Goal: Obtain resource: Download file/media

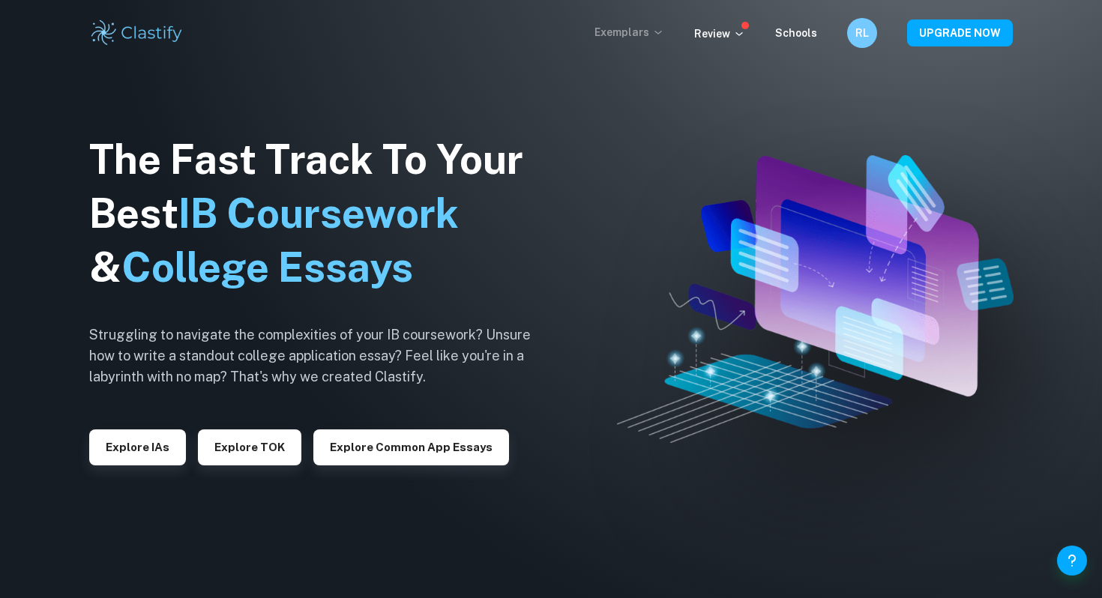
click at [654, 32] on p "Exemplars" at bounding box center [630, 32] width 70 height 16
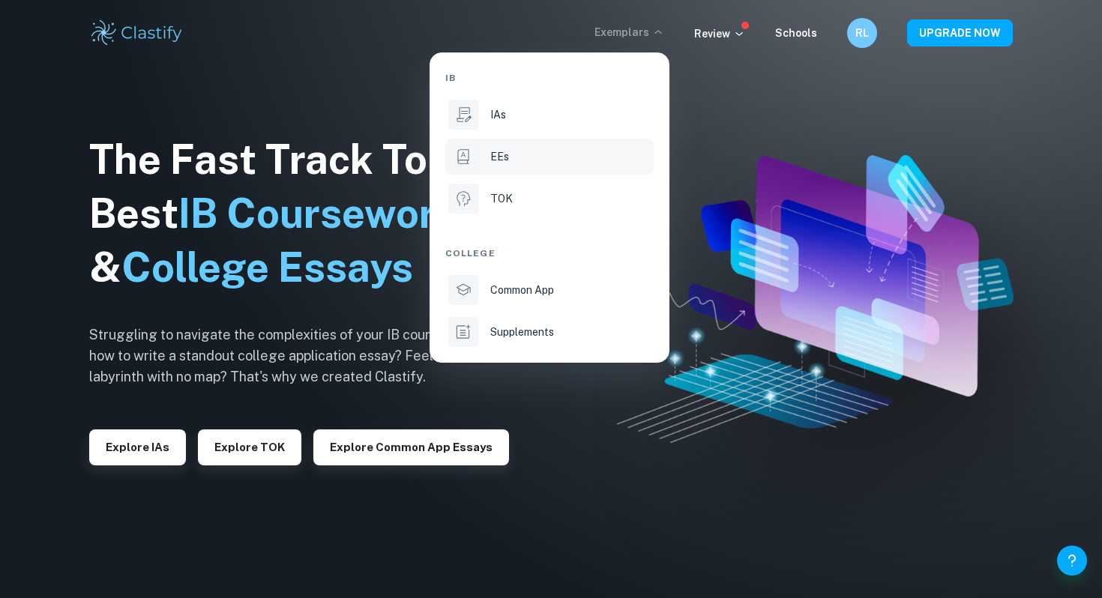
click at [487, 152] on li "EEs" at bounding box center [549, 157] width 208 height 36
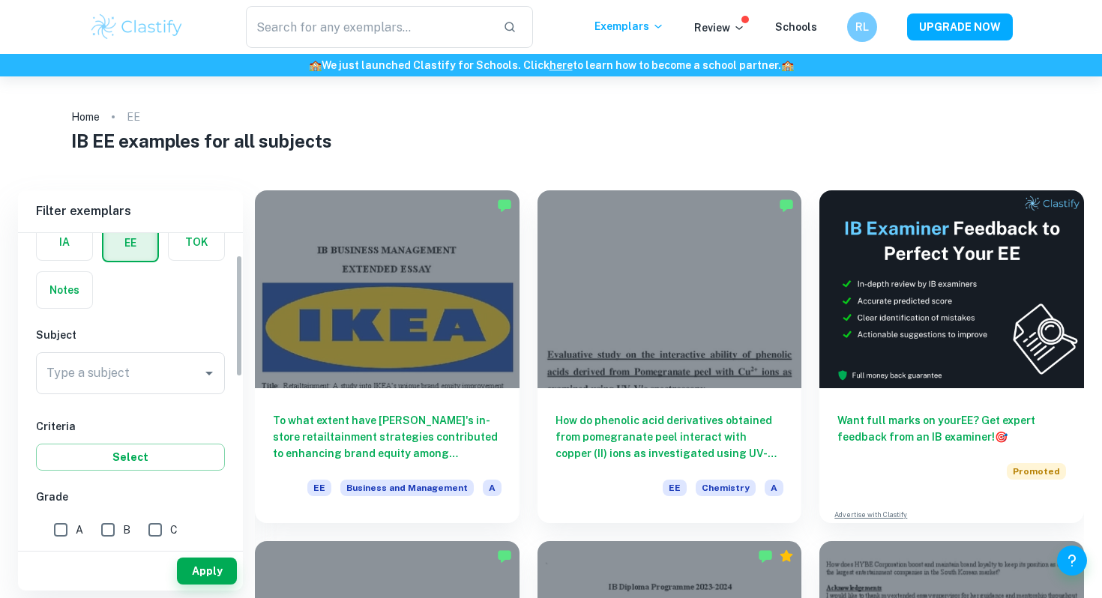
scroll to position [83, 0]
click at [182, 352] on div "Type a subject" at bounding box center [130, 369] width 189 height 42
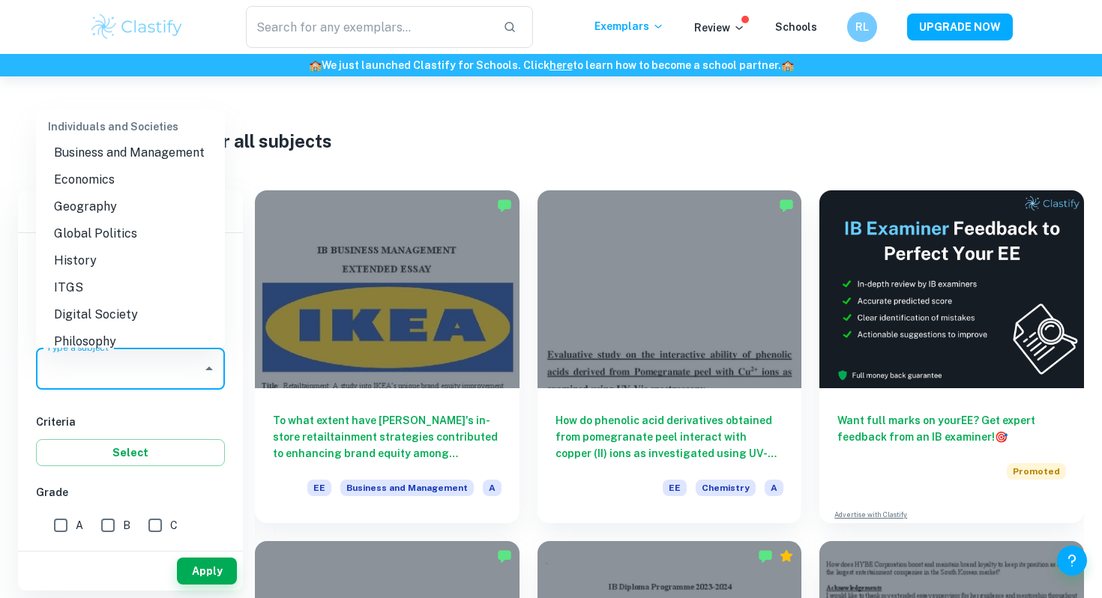
scroll to position [1357, 0]
click at [103, 181] on li "Economics" at bounding box center [130, 183] width 189 height 27
type input "Economics"
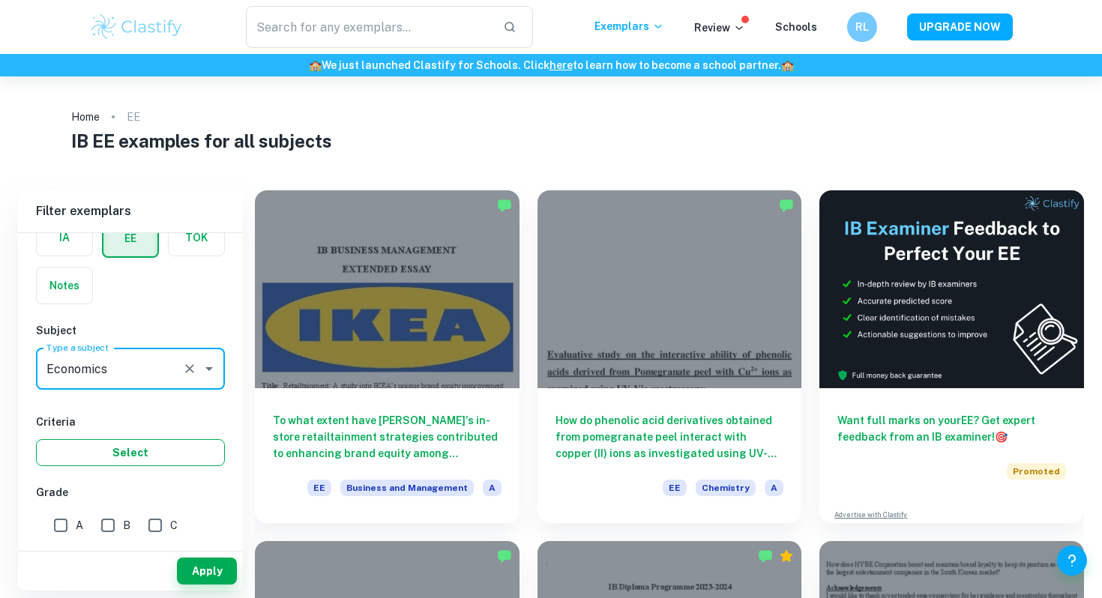
click at [95, 455] on button "Select" at bounding box center [130, 452] width 189 height 27
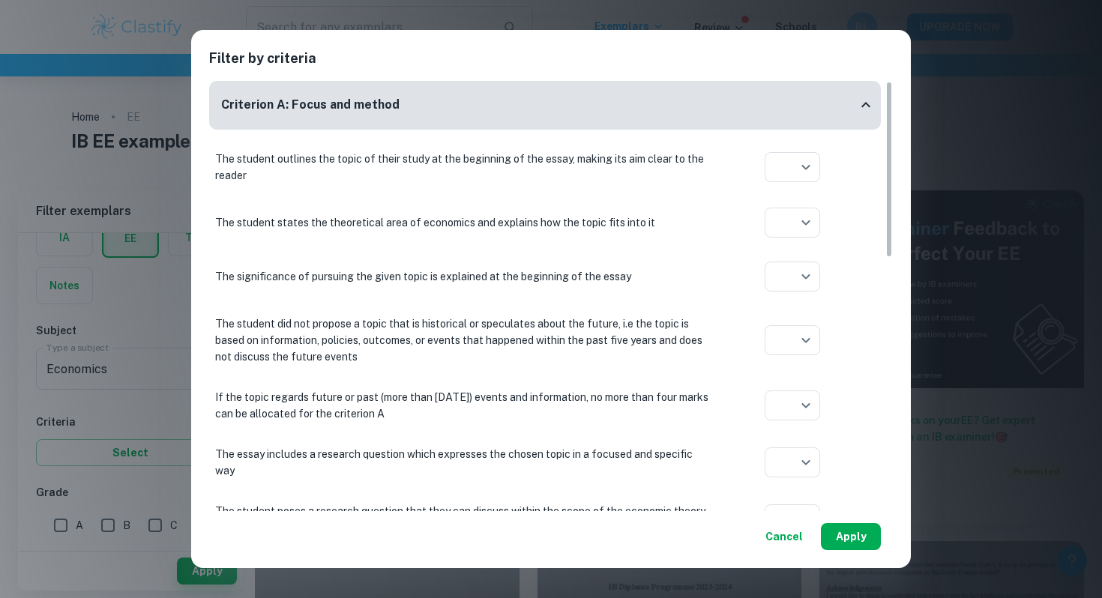
click at [869, 543] on button "Apply" at bounding box center [851, 536] width 60 height 27
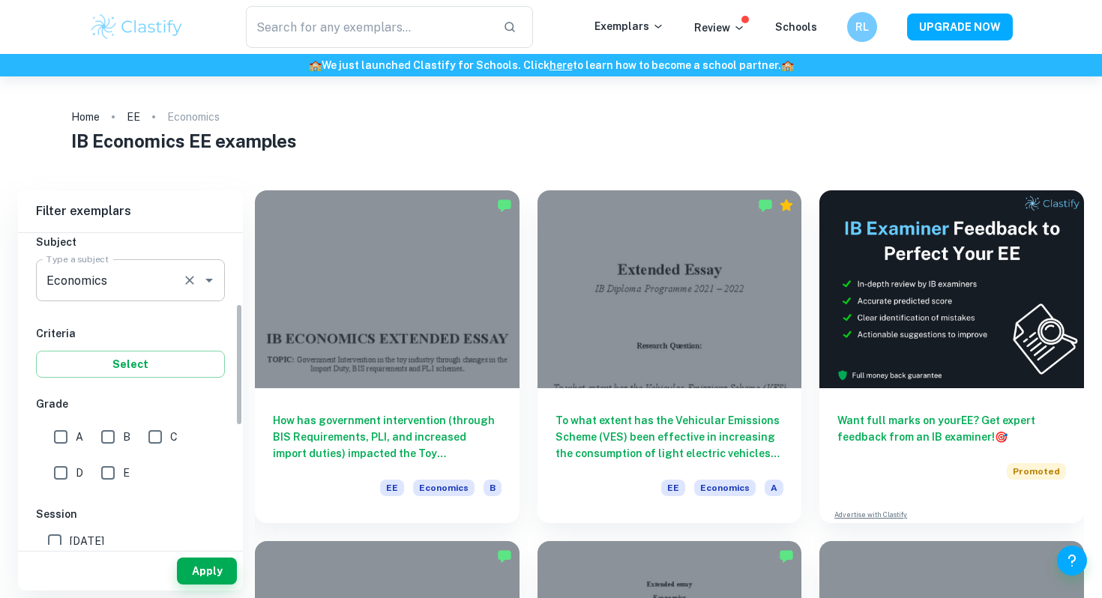
scroll to position [266, 0]
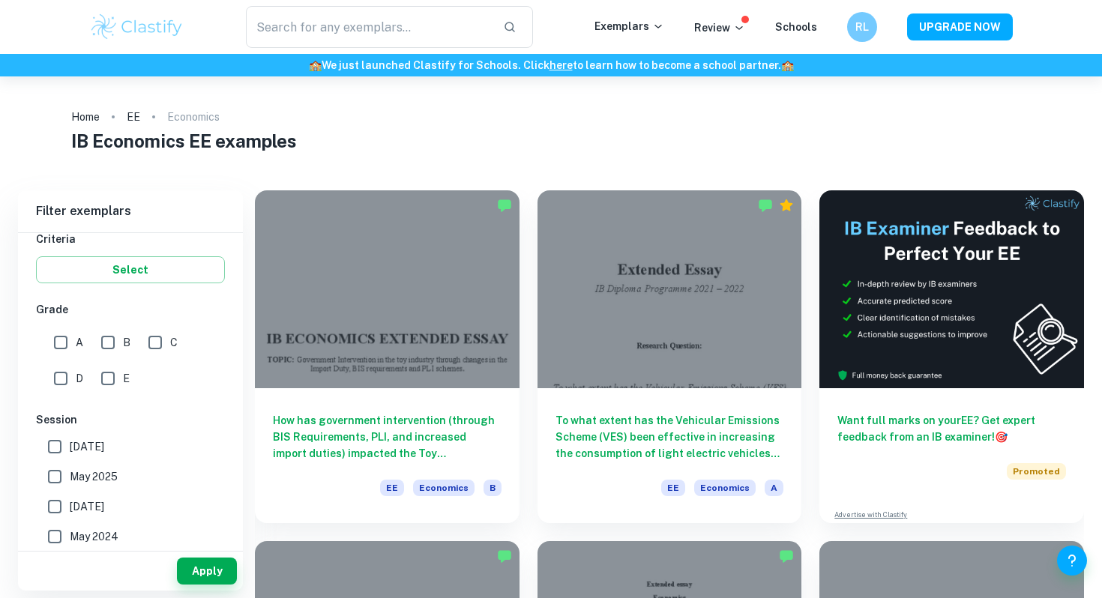
click at [63, 337] on input "A" at bounding box center [61, 343] width 30 height 30
checkbox input "true"
click at [112, 346] on input "B" at bounding box center [108, 343] width 30 height 30
checkbox input "true"
click at [214, 568] on button "Apply" at bounding box center [207, 571] width 60 height 27
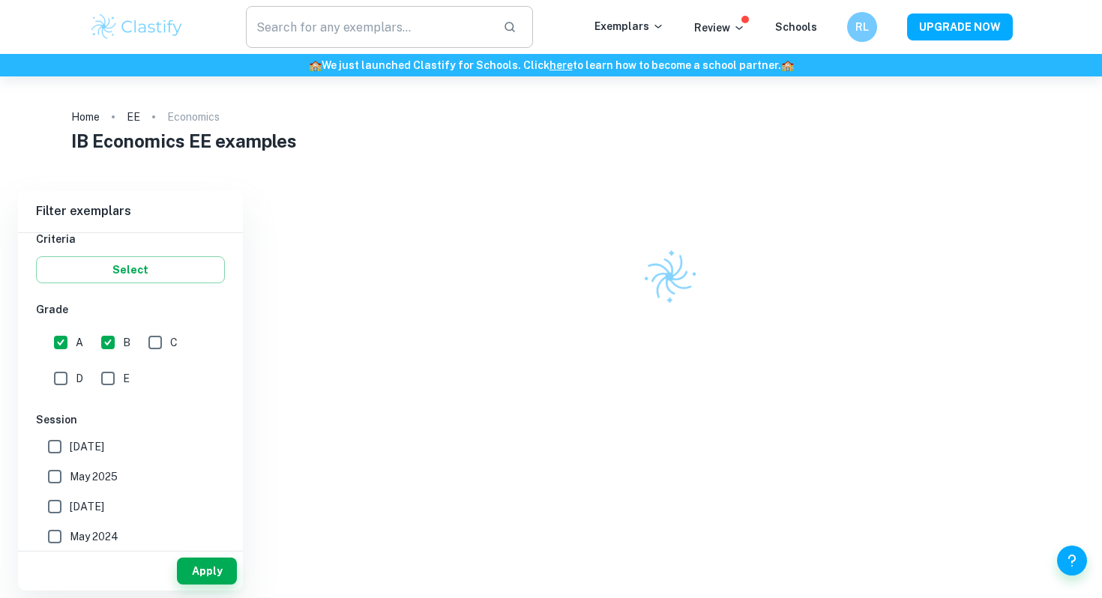
click at [373, 31] on input "text" at bounding box center [368, 27] width 245 height 42
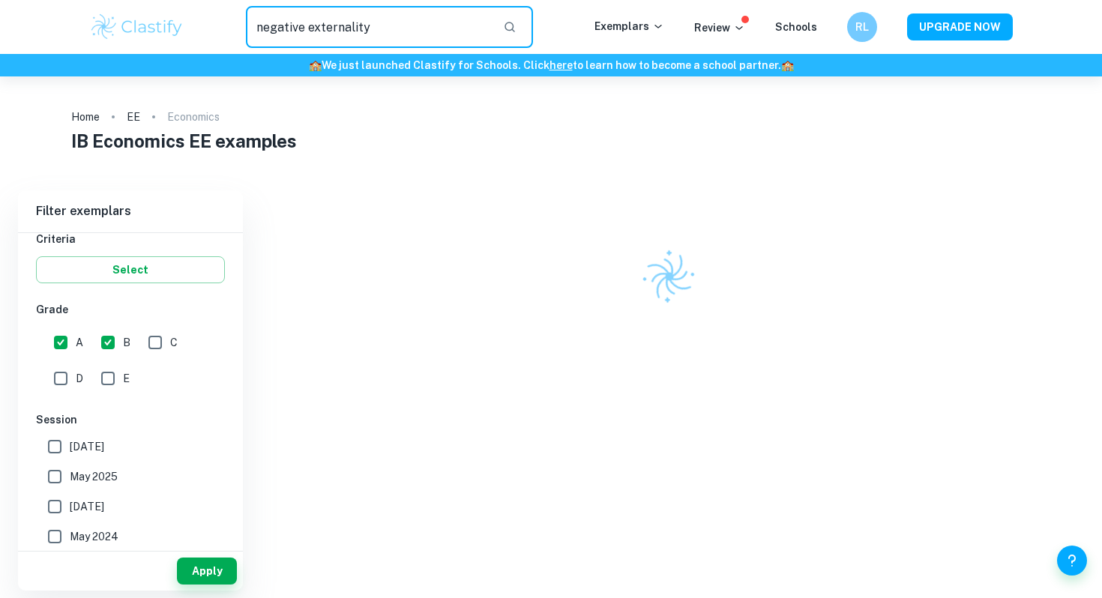
type input "negative externality"
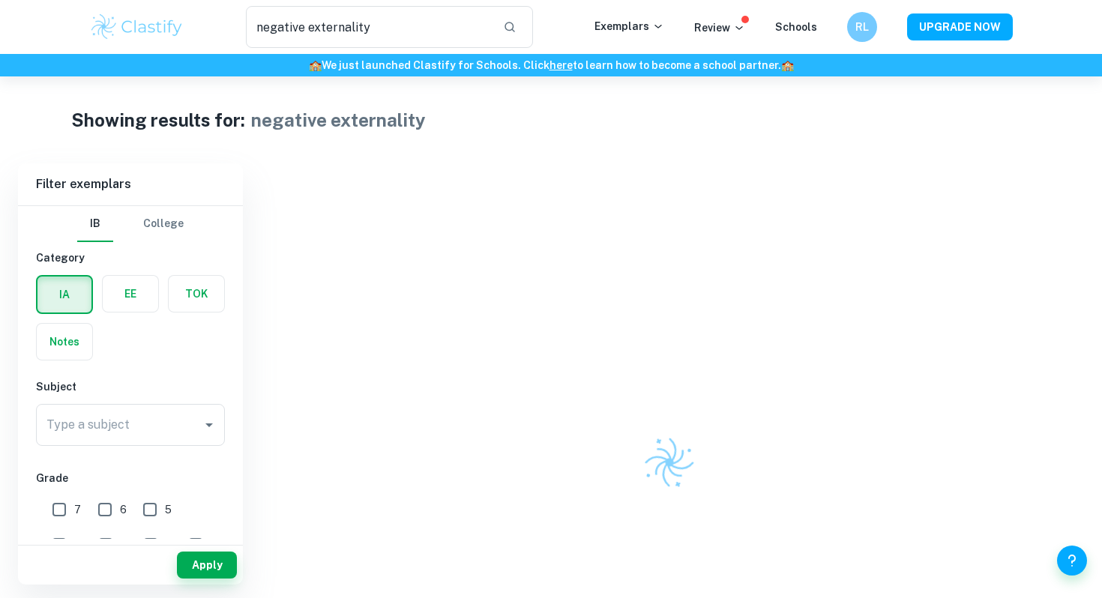
click at [781, 268] on div at bounding box center [669, 462] width 829 height 598
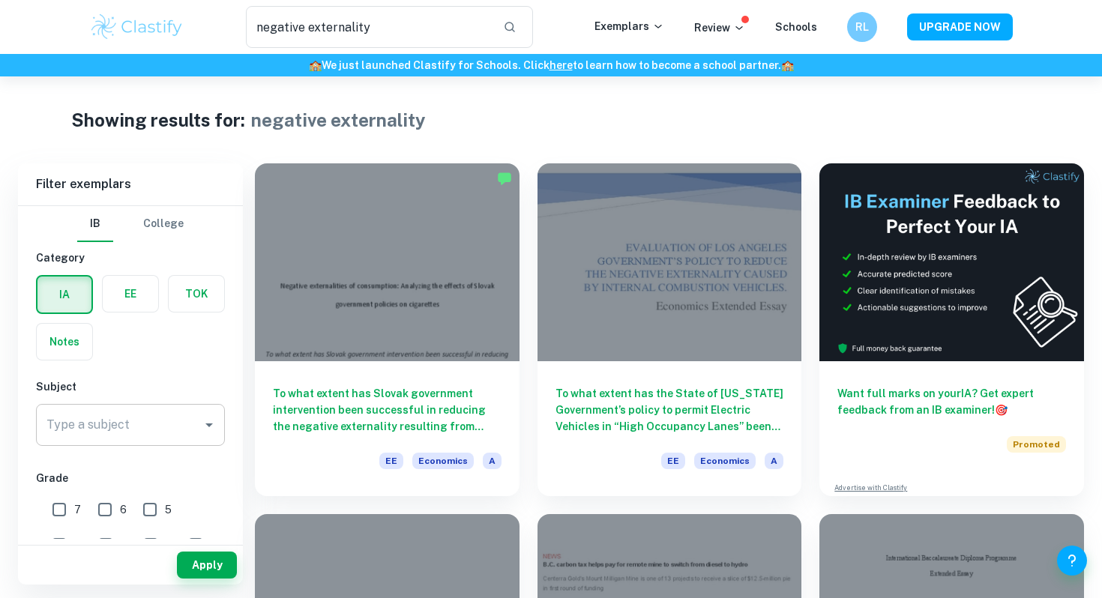
click at [188, 436] on input "Type a subject" at bounding box center [119, 425] width 153 height 28
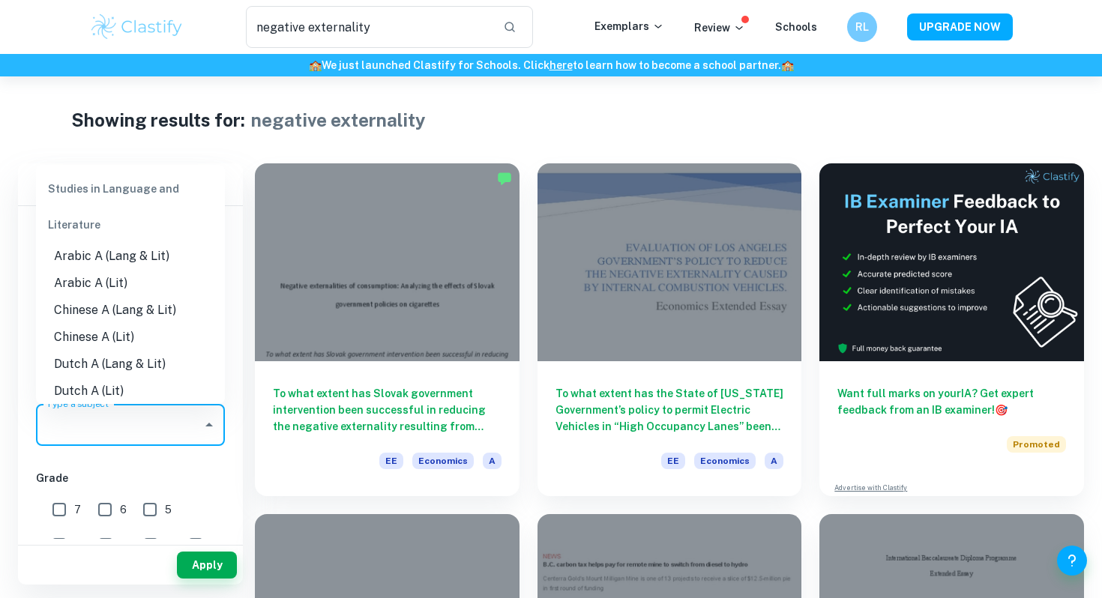
click at [564, 130] on div "Showing results for: negative externality" at bounding box center [551, 119] width 960 height 27
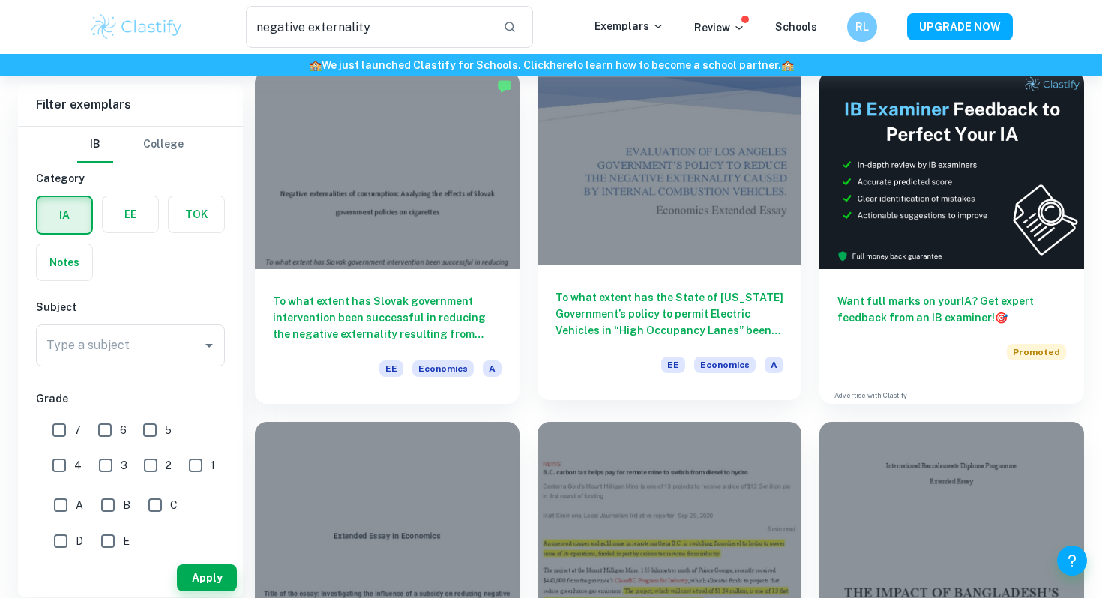
scroll to position [85, 0]
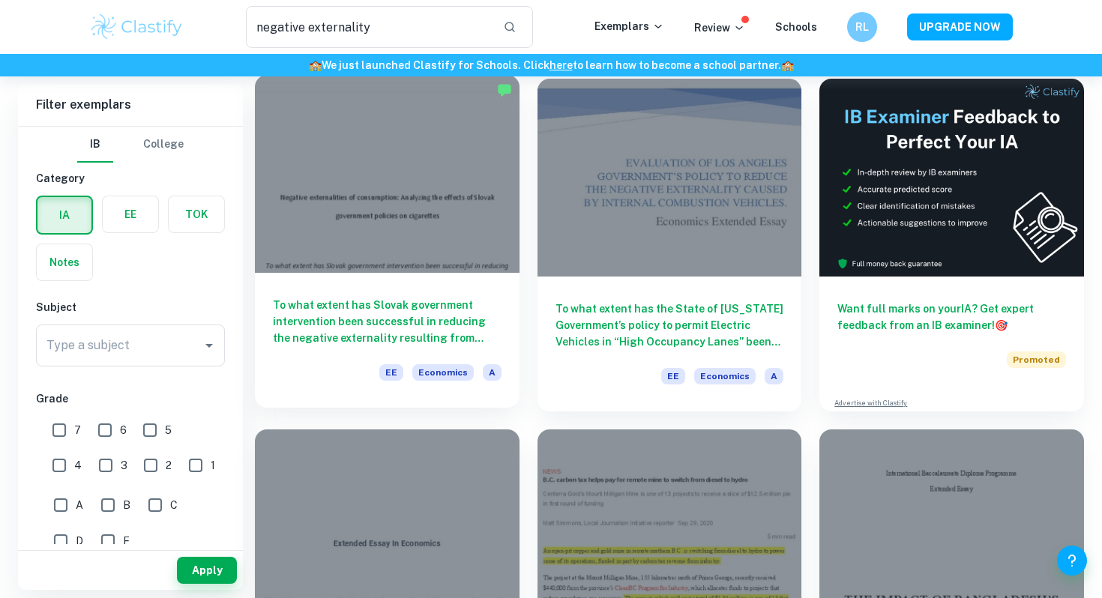
click at [459, 233] on div at bounding box center [387, 174] width 265 height 198
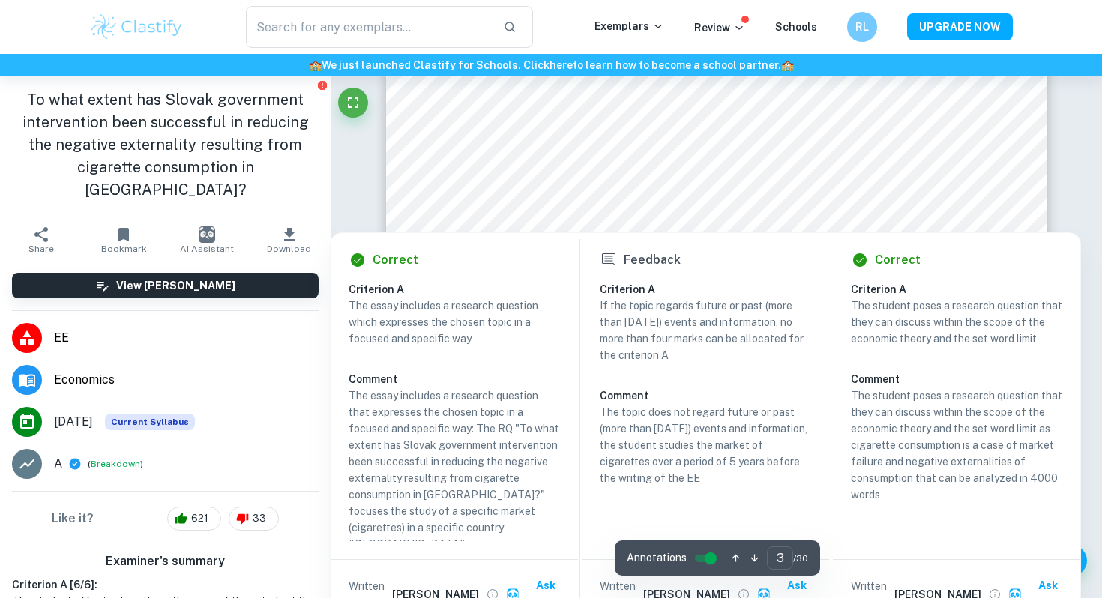
scroll to position [2008, 0]
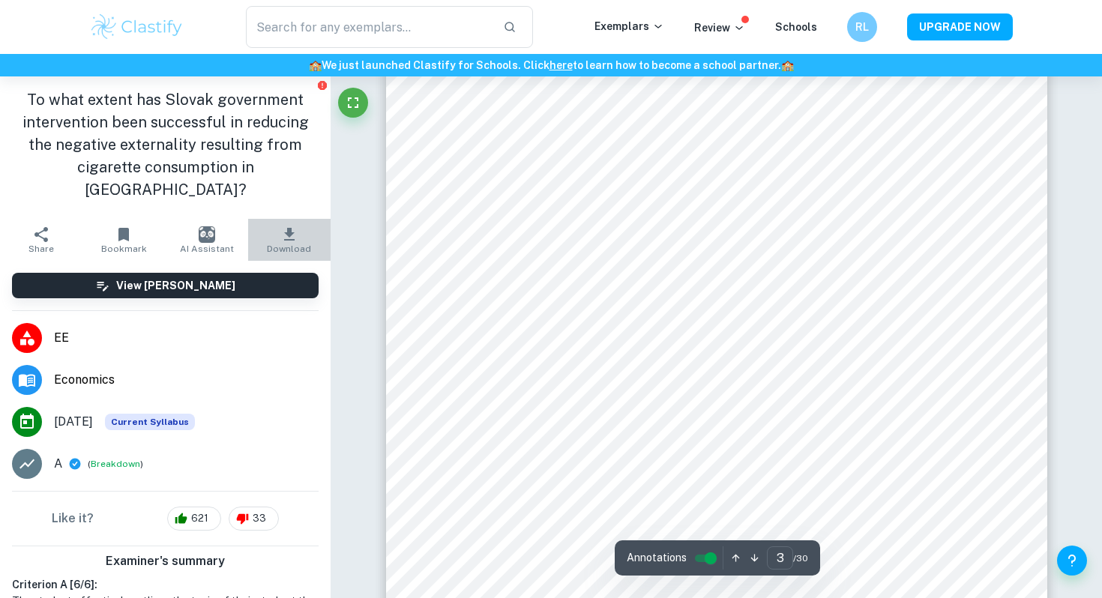
click at [299, 244] on span "Download" at bounding box center [289, 249] width 44 height 10
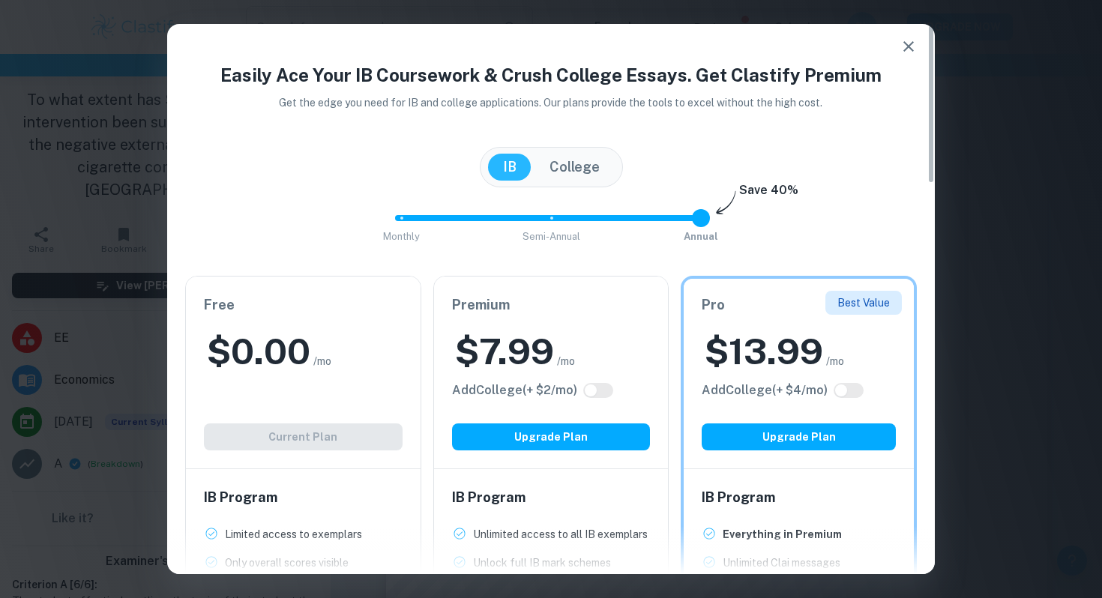
click at [913, 48] on icon "button" at bounding box center [909, 46] width 18 height 18
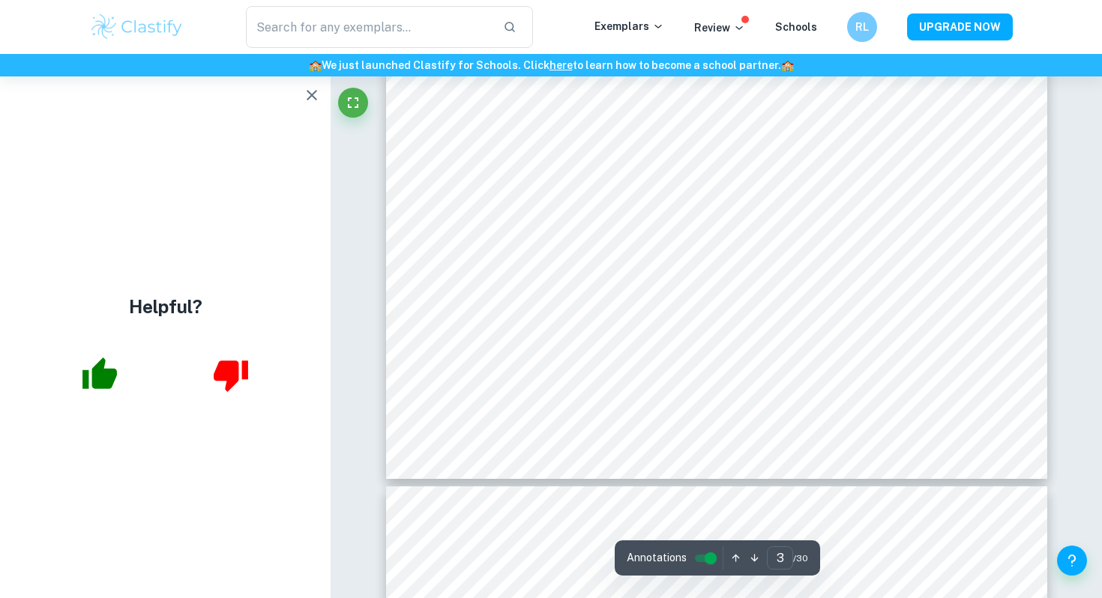
scroll to position [2406, 0]
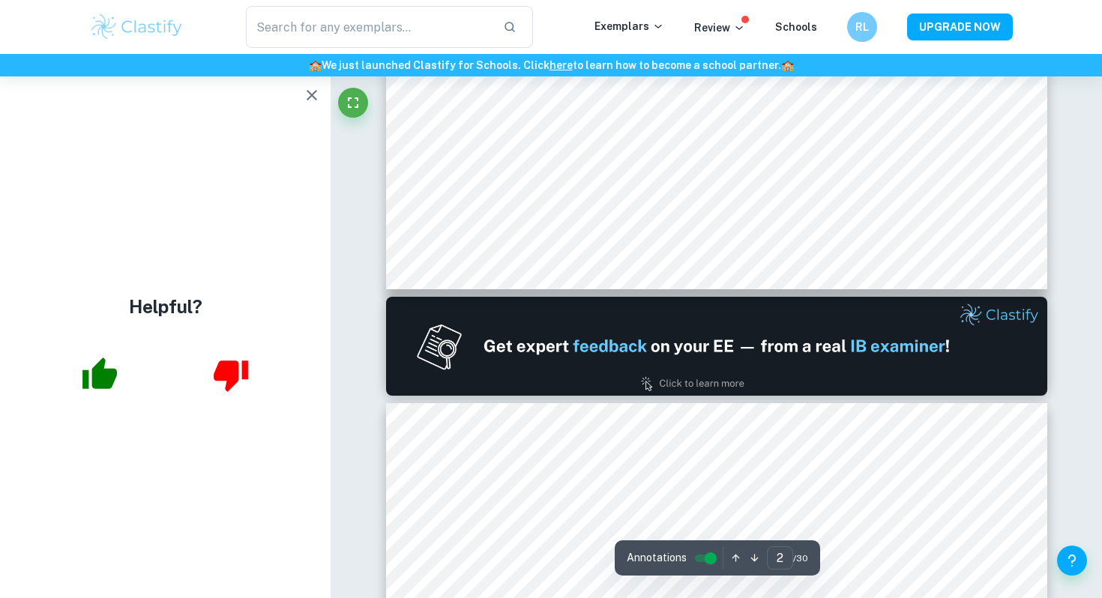
type input "1"
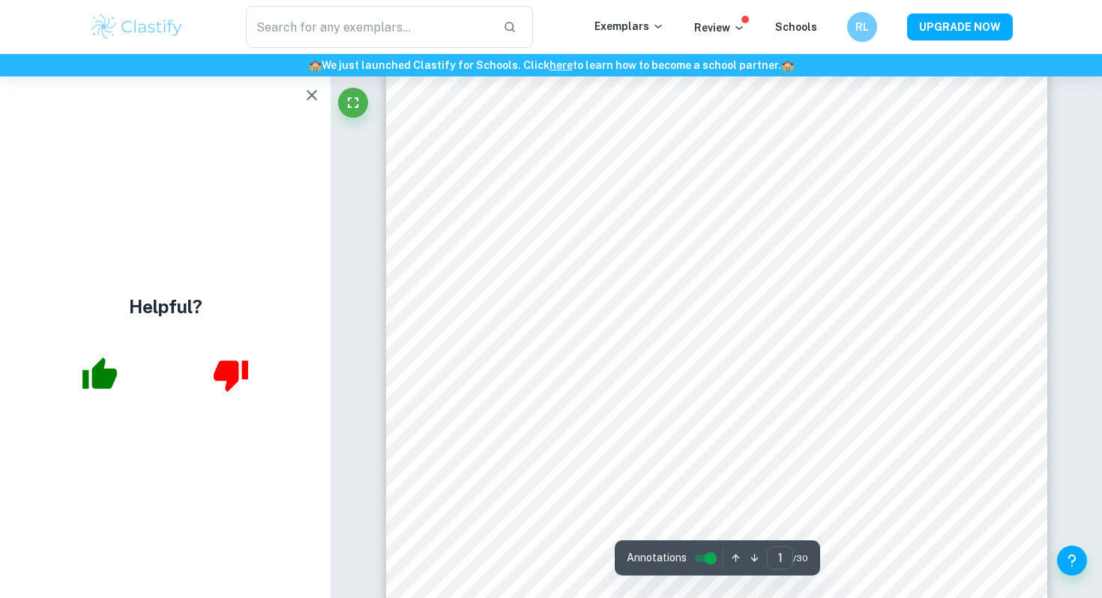
scroll to position [91, 0]
